Goal: Task Accomplishment & Management: Complete application form

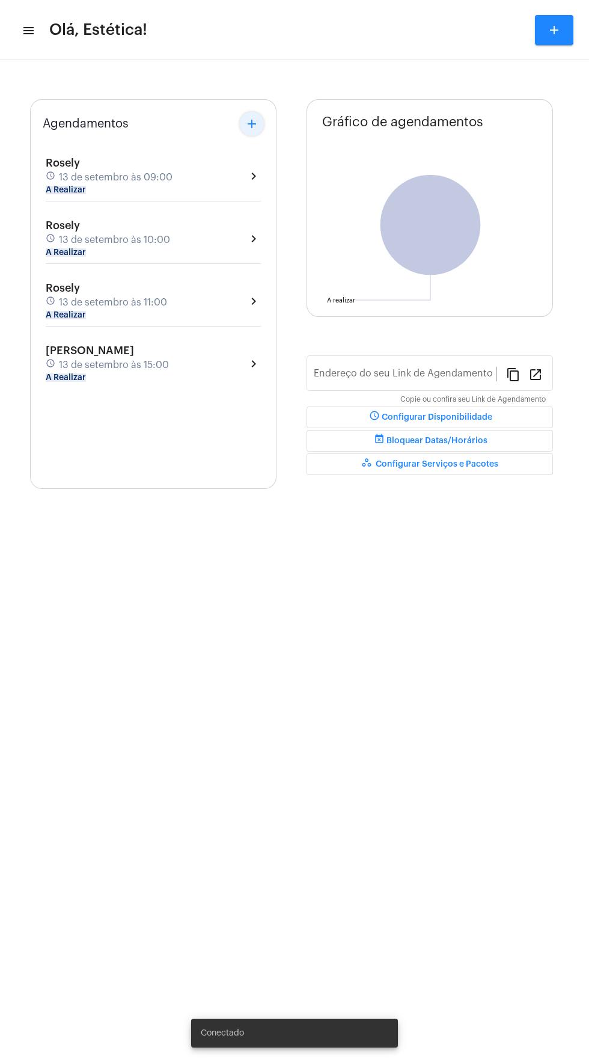
click at [251, 124] on mat-icon "add" at bounding box center [252, 124] width 14 height 14
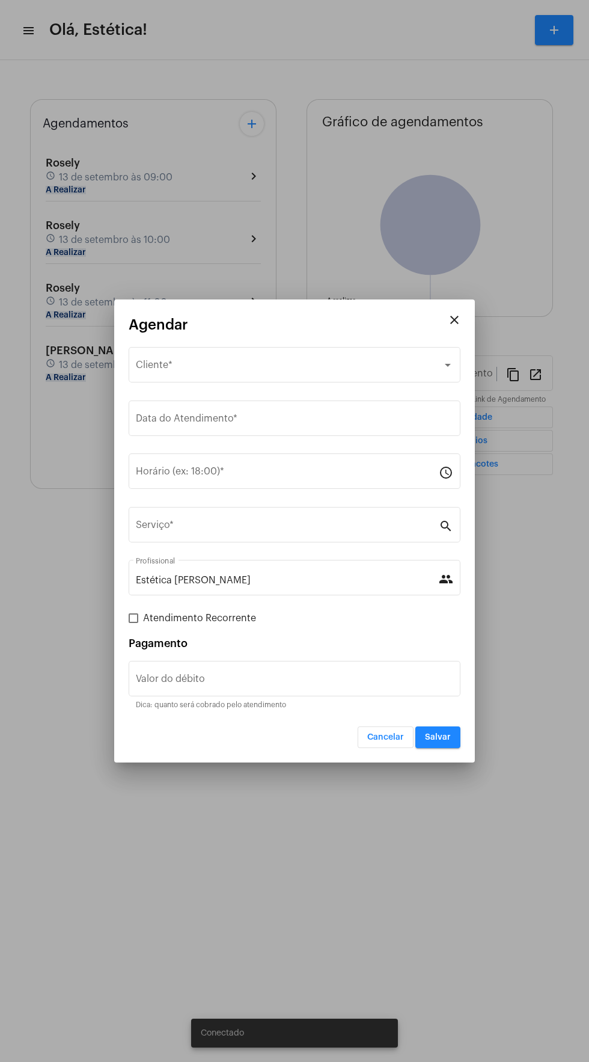
type input "[URL][DOMAIN_NAME]"
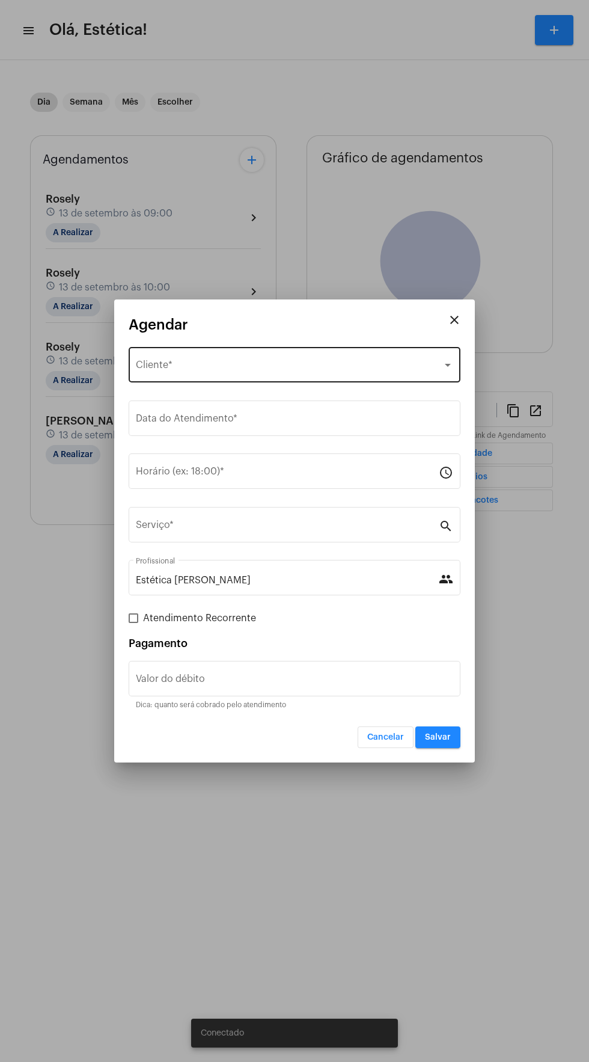
click at [302, 366] on div "Selecione o Cliente" at bounding box center [289, 367] width 307 height 11
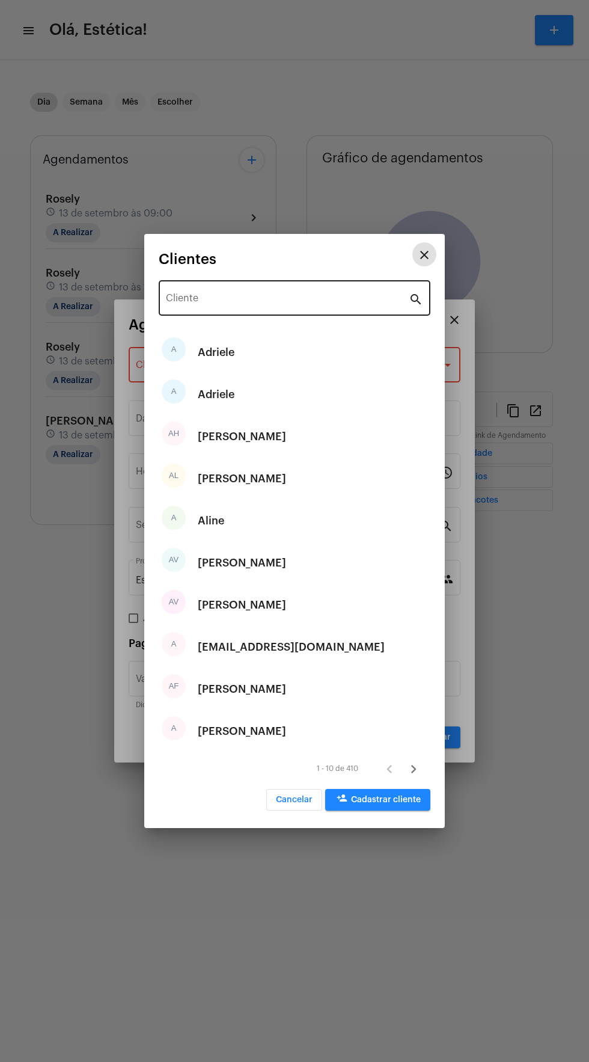
click at [290, 301] on input "Cliente" at bounding box center [287, 300] width 243 height 11
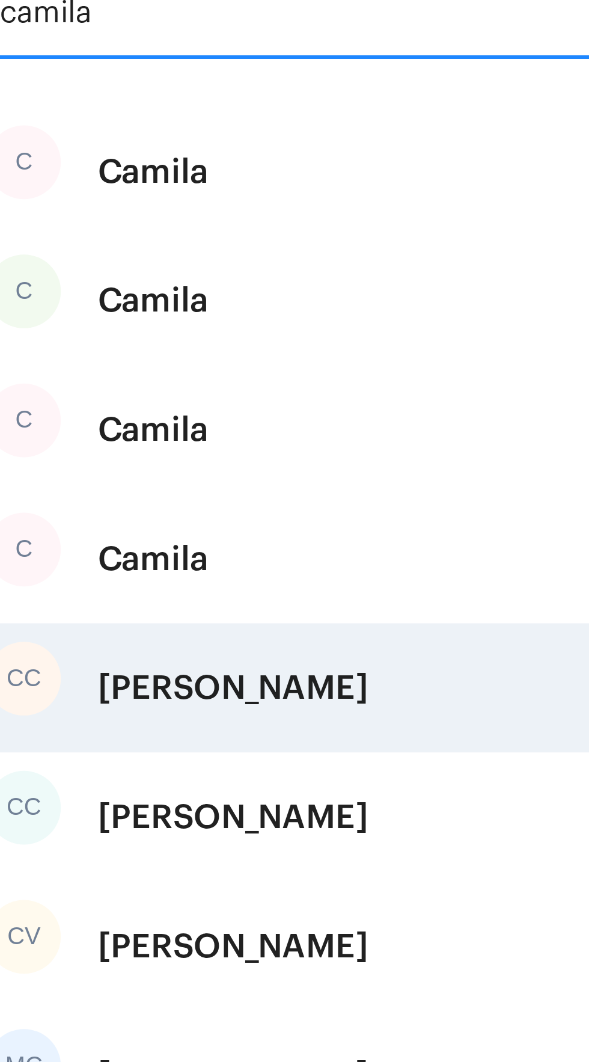
type input "camila"
click at [278, 564] on div "[PERSON_NAME]" at bounding box center [242, 563] width 88 height 36
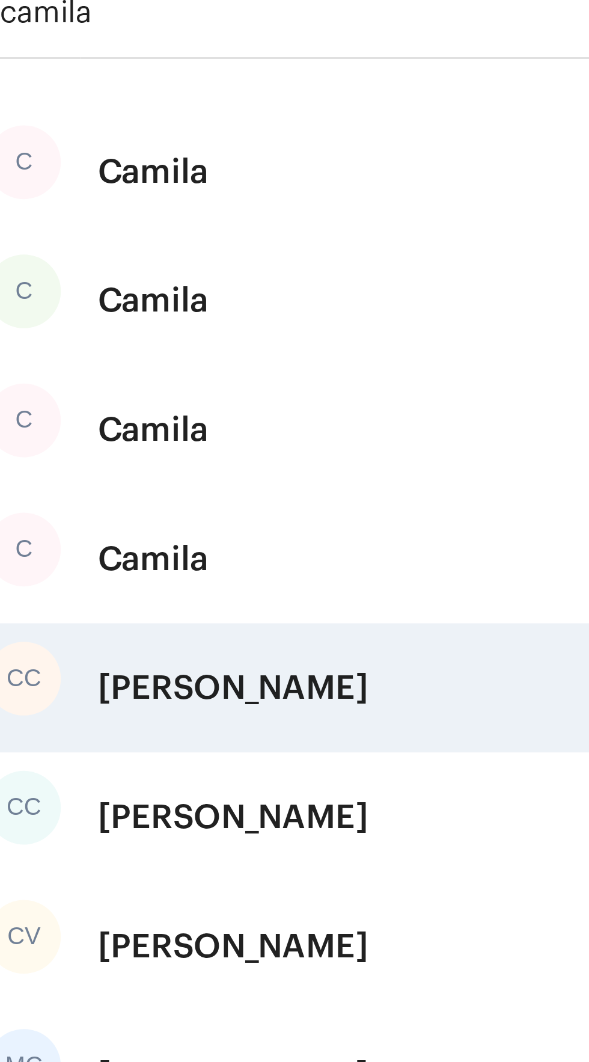
type input "R$"
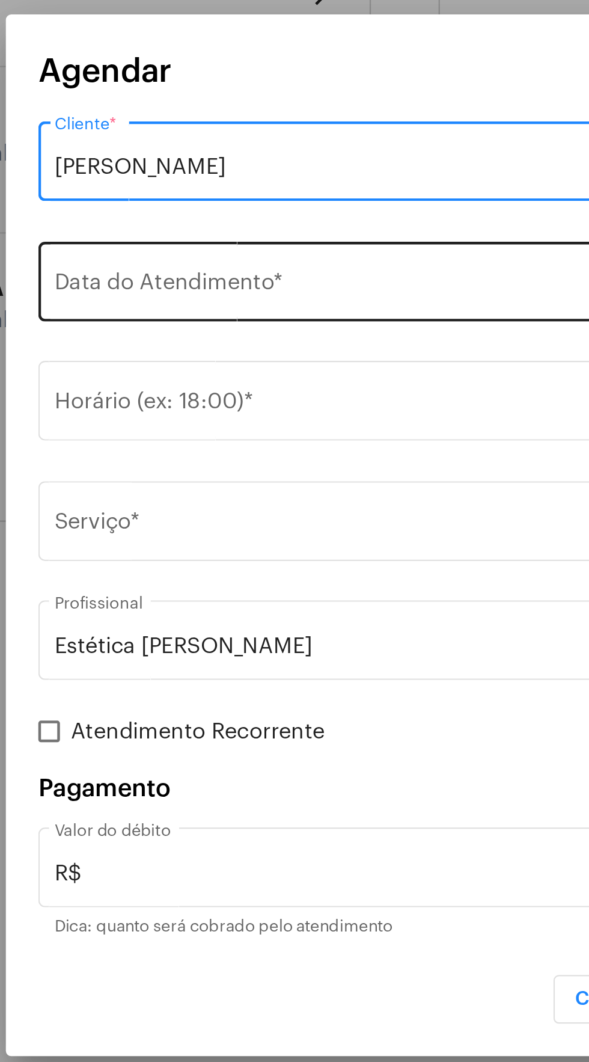
click at [271, 423] on input "Data do Atendimento *" at bounding box center [294, 420] width 317 height 11
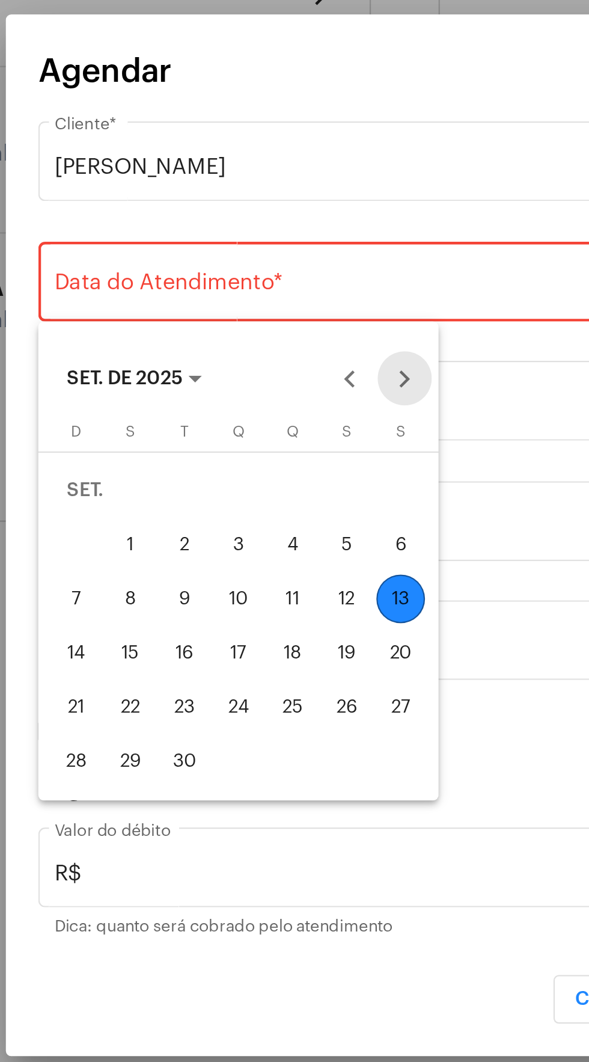
click at [296, 462] on button "Next month" at bounding box center [292, 461] width 24 height 24
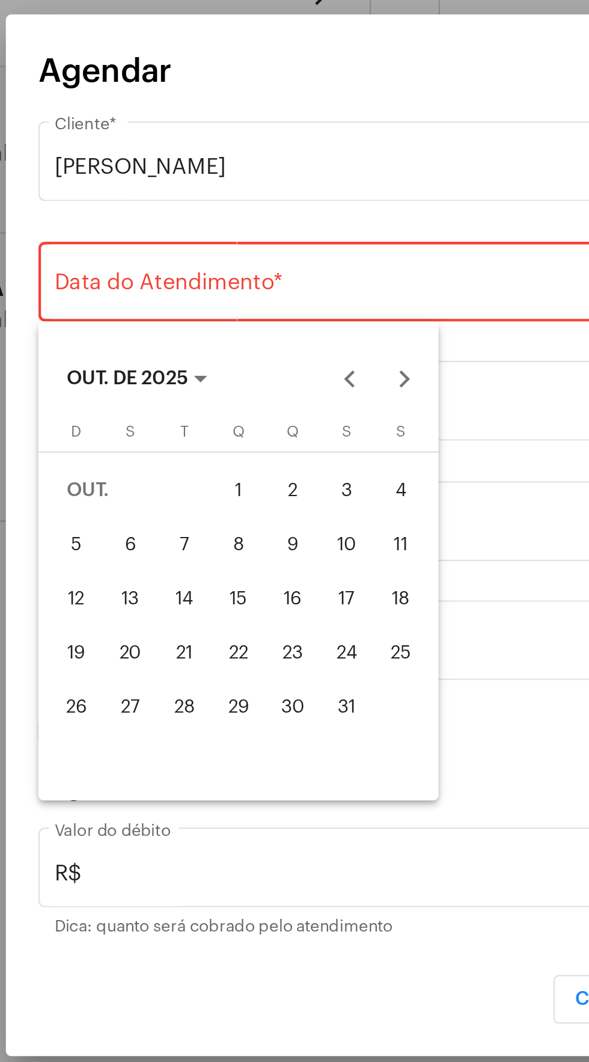
click at [298, 558] on div "18" at bounding box center [290, 559] width 22 height 22
type input "[DATE]"
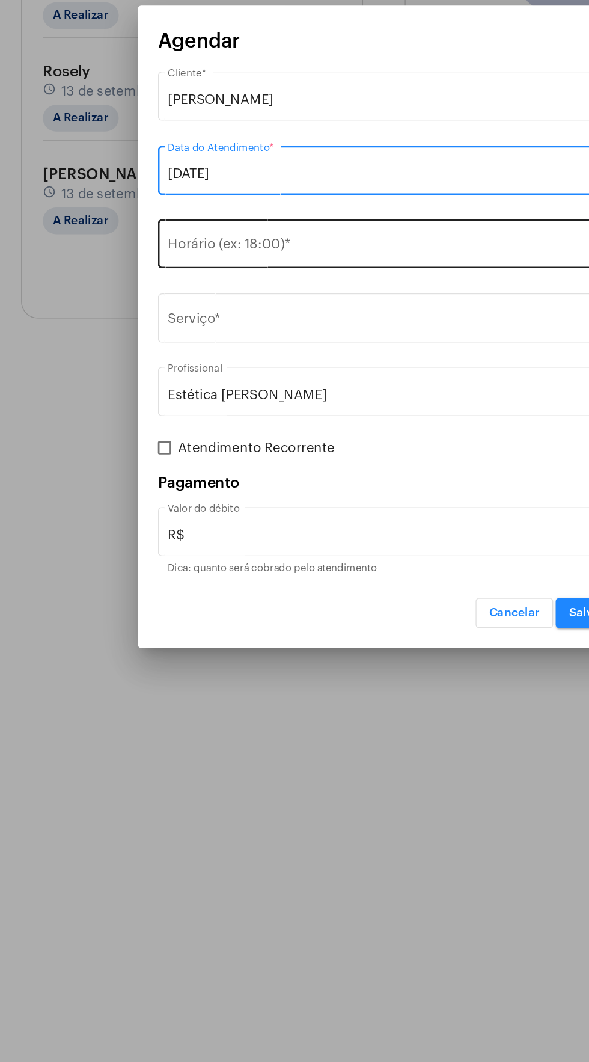
click at [244, 456] on div "Horário (ex: 18:00) *" at bounding box center [287, 470] width 303 height 38
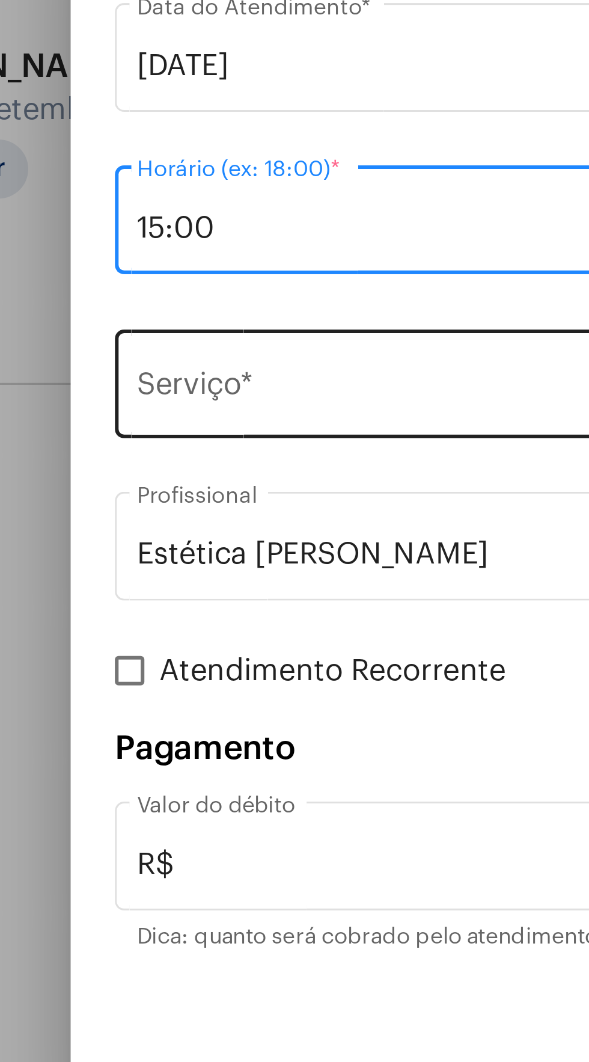
type input "15:00"
click at [221, 524] on input "Serviço *" at bounding box center [287, 527] width 303 height 11
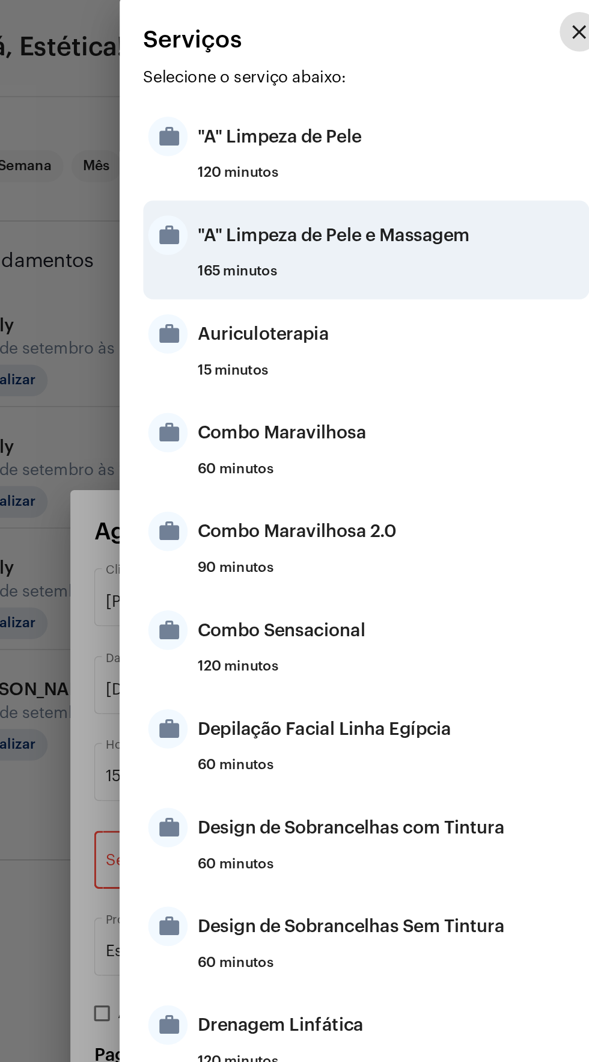
click at [348, 147] on div ""A" Limpeza de Pele e Massagem" at bounding box center [310, 144] width 236 height 36
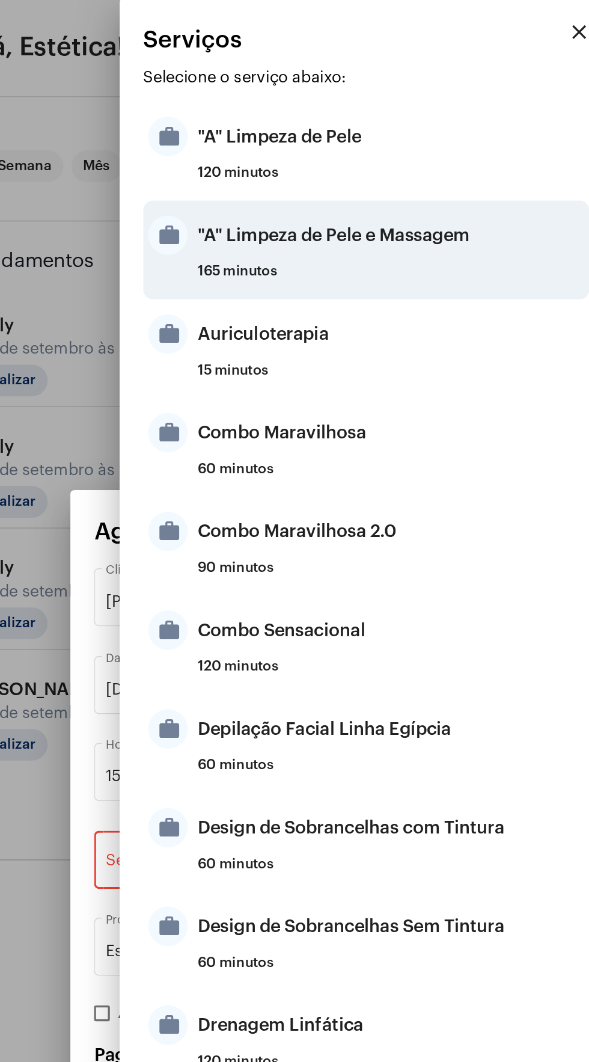
type input ""A" Limpeza de Pele e Massagem"
type input "R$ 199"
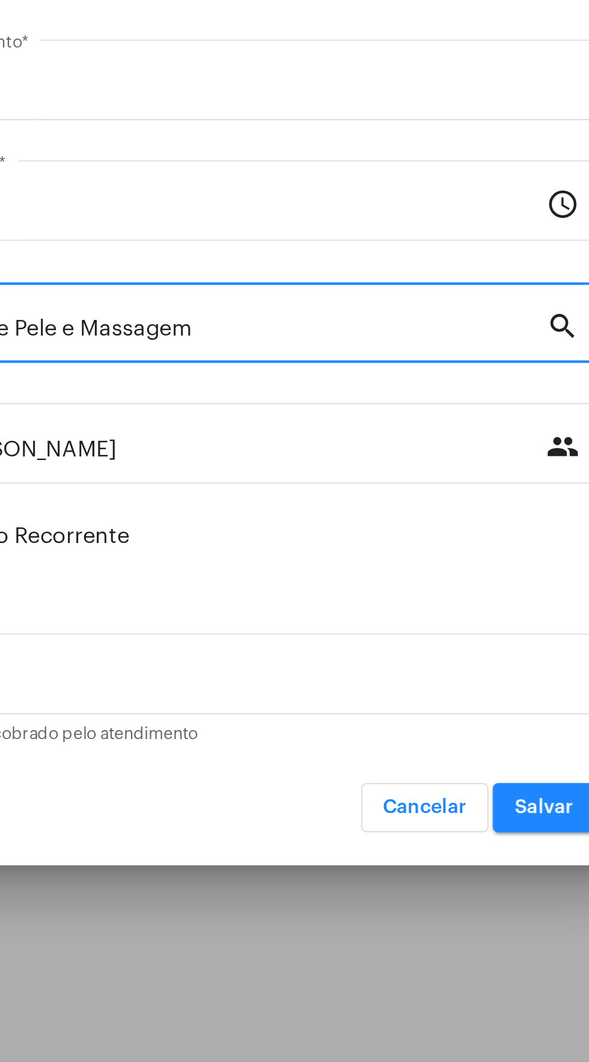
click at [437, 740] on span "Salvar" at bounding box center [438, 737] width 26 height 8
